Goal: Transaction & Acquisition: Purchase product/service

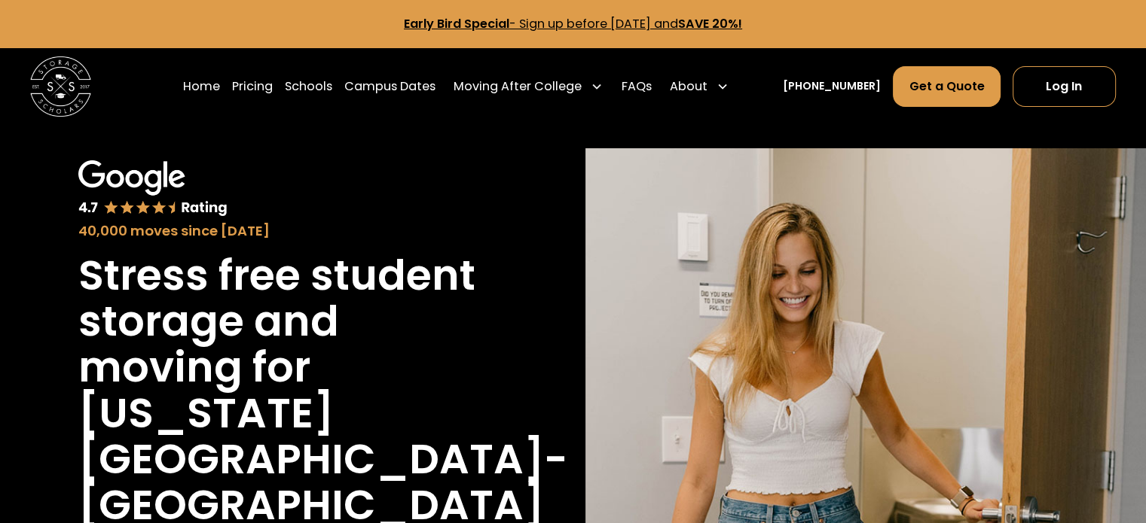
click at [645, 25] on link "Early Bird Special - Sign up before [DATE] and SAVE 20%!" at bounding box center [573, 23] width 338 height 17
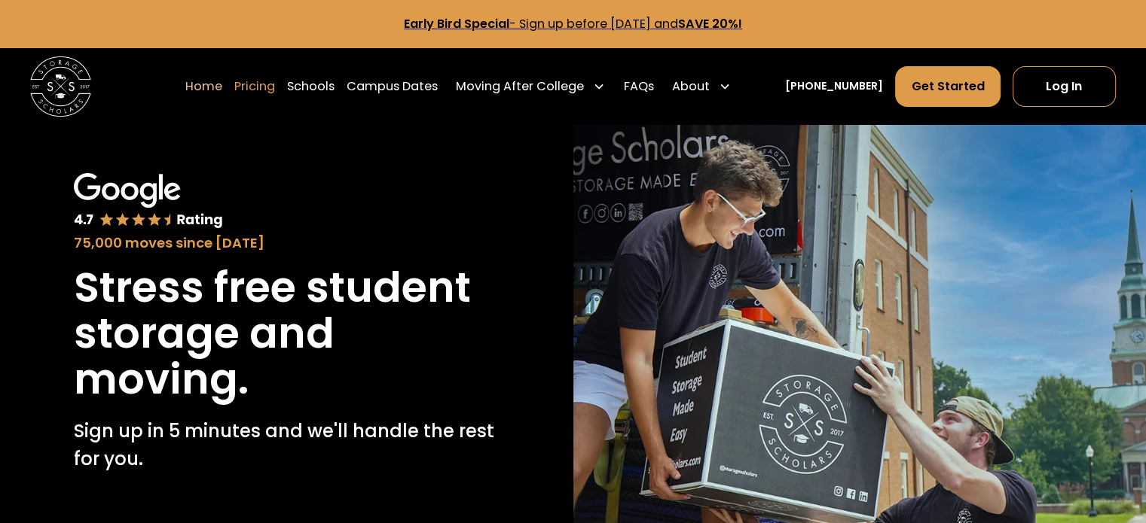
click at [275, 87] on link "Pricing" at bounding box center [254, 87] width 41 height 42
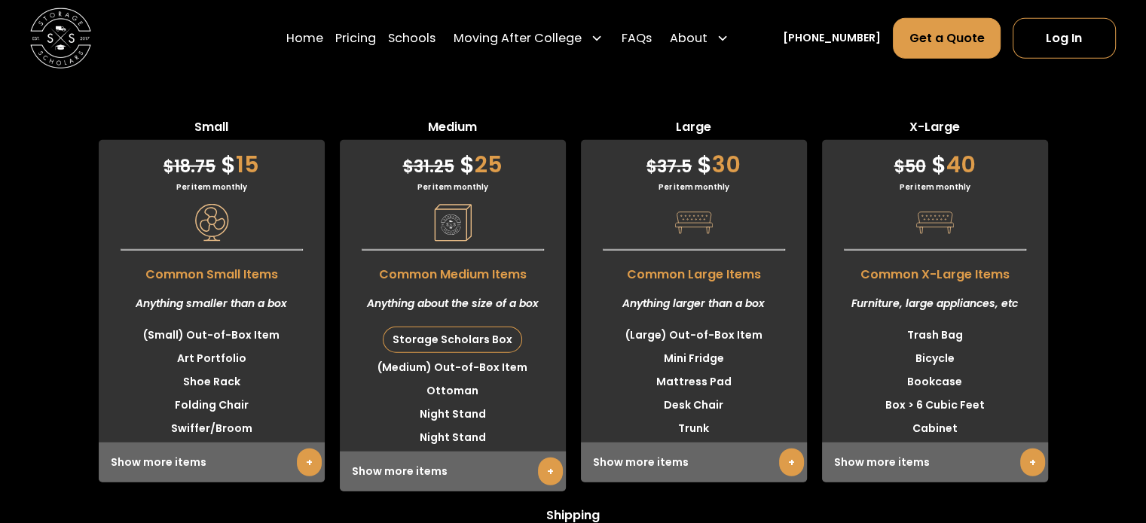
scroll to position [3938, 0]
